Goal: Task Accomplishment & Management: Use online tool/utility

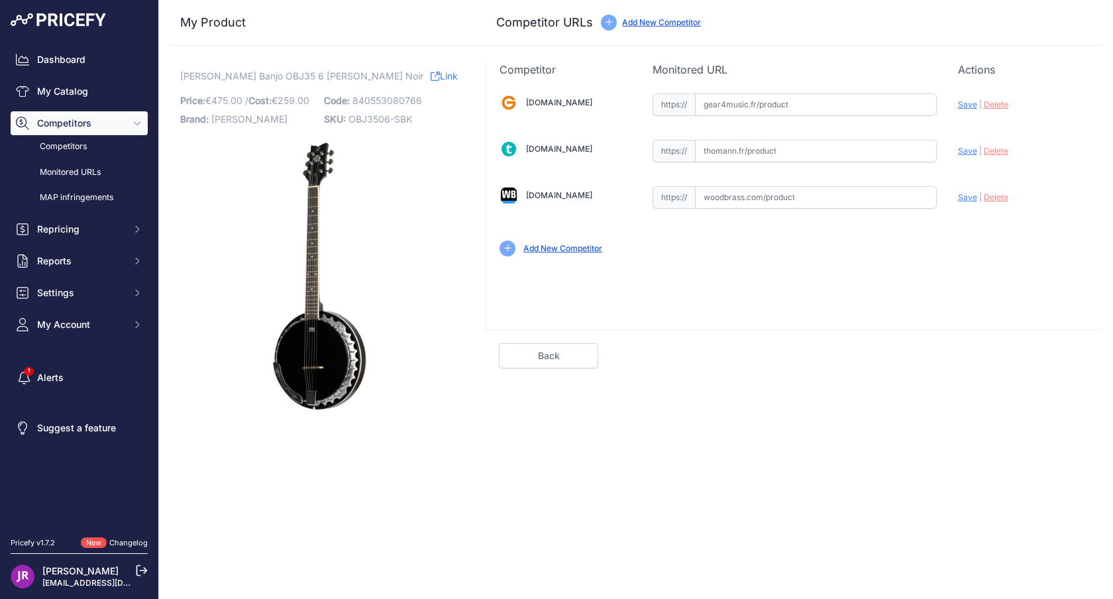
click at [374, 121] on span "OBJ3506-SBK" at bounding box center [381, 118] width 64 height 11
copy span "OBJ3506"
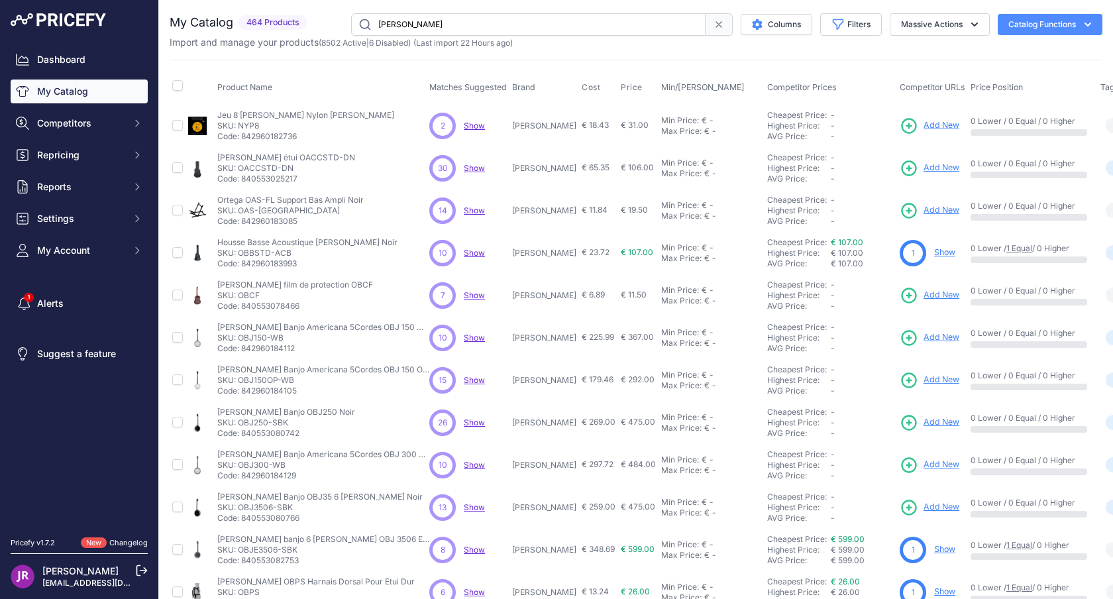
click at [705, 50] on div "My Catalog 464 Products" at bounding box center [636, 397] width 933 height 769
click at [711, 69] on div "Product Name Matches Suggested Brand Cost" at bounding box center [636, 400] width 933 height 681
